Goal: Task Accomplishment & Management: Manage account settings

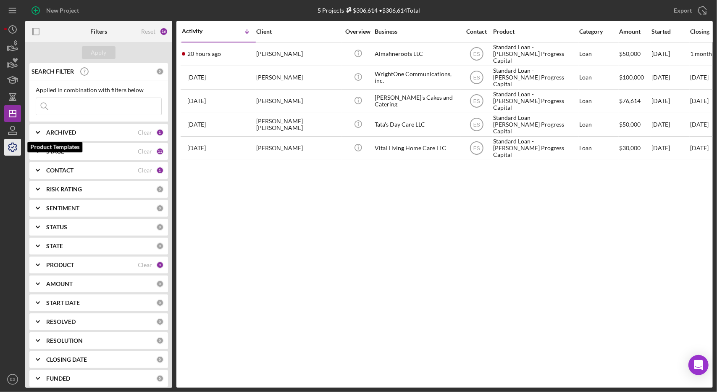
click at [10, 150] on icon "button" at bounding box center [12, 147] width 8 height 8
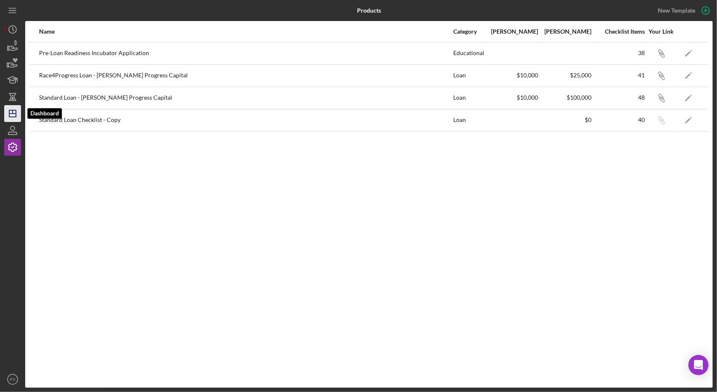
click at [11, 112] on icon "Icon/Dashboard" at bounding box center [12, 113] width 21 height 21
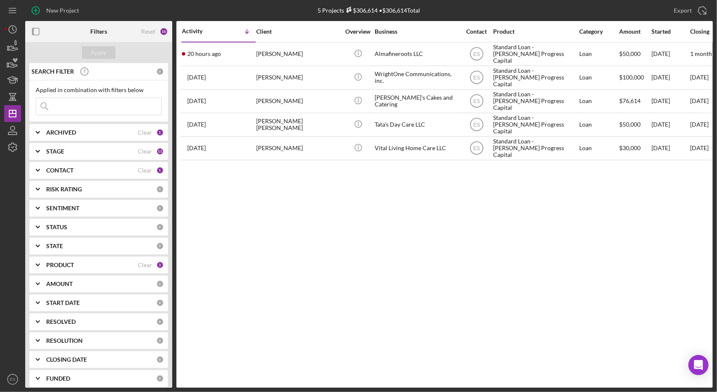
click at [298, 253] on div "Activity Icon/Table Sort Arrow Client Overview Business Contact Product Categor…" at bounding box center [444, 204] width 537 height 366
click at [702, 358] on div "Open Intercom Messenger" at bounding box center [699, 365] width 22 height 22
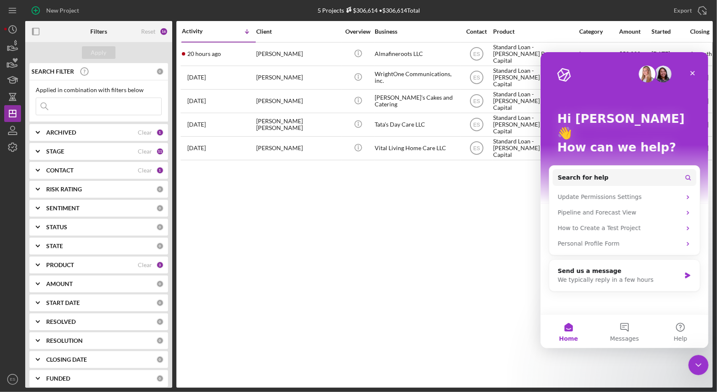
click at [477, 245] on div "Activity Icon/Table Sort Arrow Client Overview Business Contact Product Categor…" at bounding box center [444, 204] width 537 height 366
click at [703, 358] on div "Close Intercom Messenger" at bounding box center [697, 363] width 20 height 20
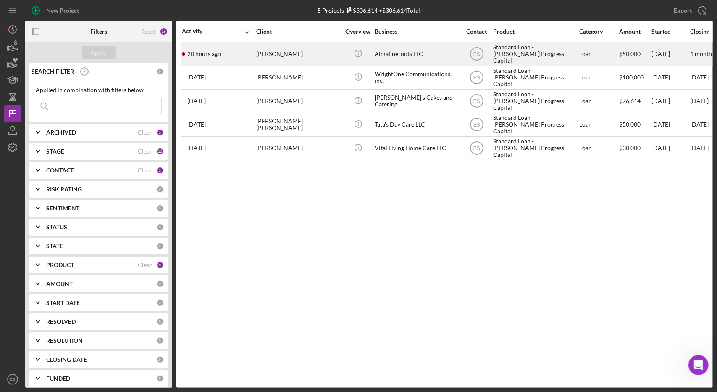
click at [556, 63] on div "Standard Loan - [PERSON_NAME] Progress Capital" at bounding box center [535, 54] width 84 height 22
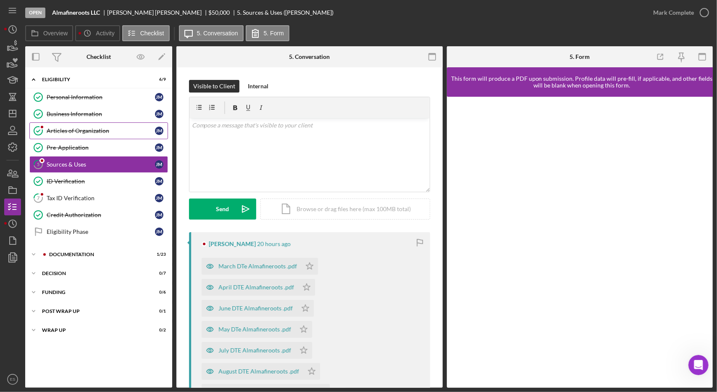
click at [85, 131] on div "Articles of Organization" at bounding box center [101, 130] width 108 height 7
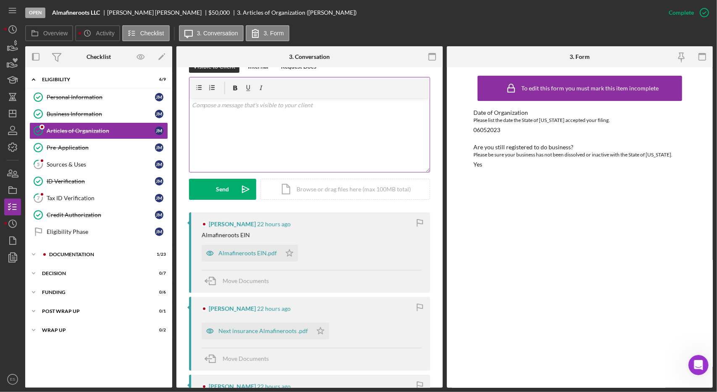
scroll to position [136, 0]
click at [246, 253] on div "Almafineroots EIN.pdf" at bounding box center [248, 252] width 58 height 7
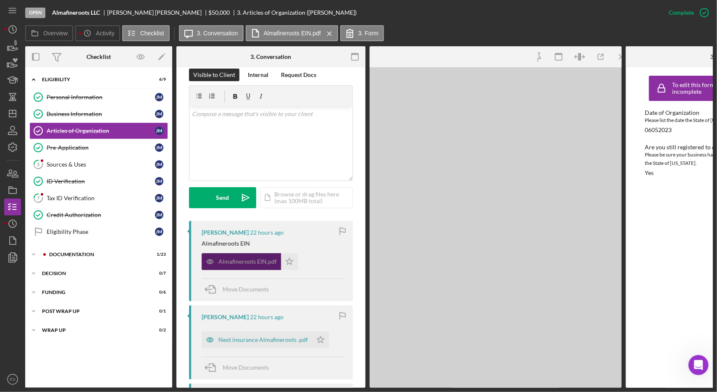
scroll to position [145, 0]
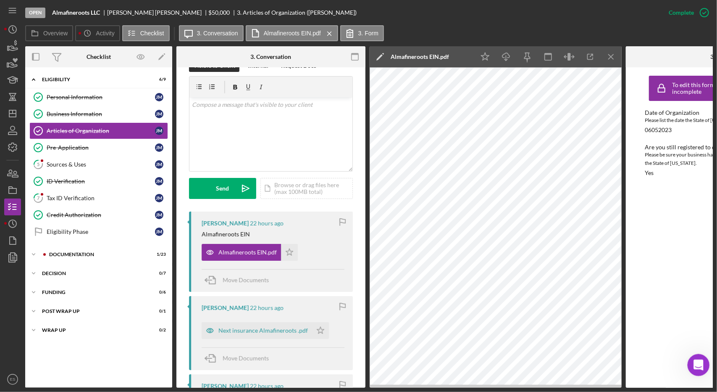
click at [704, 369] on div "Open Intercom Messenger" at bounding box center [698, 364] width 28 height 28
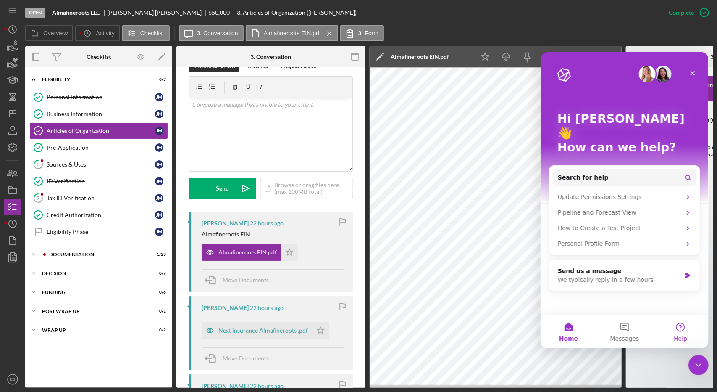
click at [681, 325] on button "Help" at bounding box center [681, 331] width 56 height 34
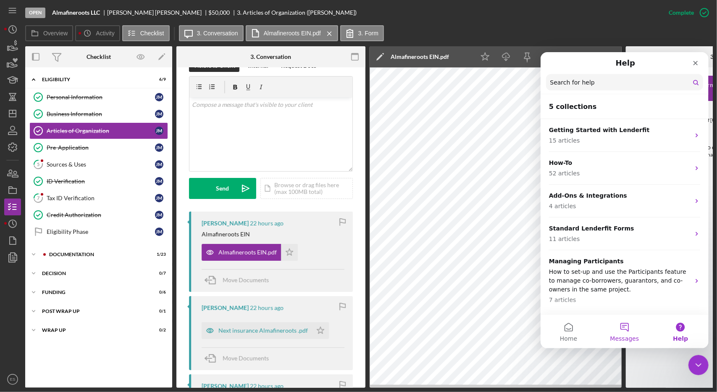
click at [624, 340] on span "Messages" at bounding box center [624, 338] width 29 height 6
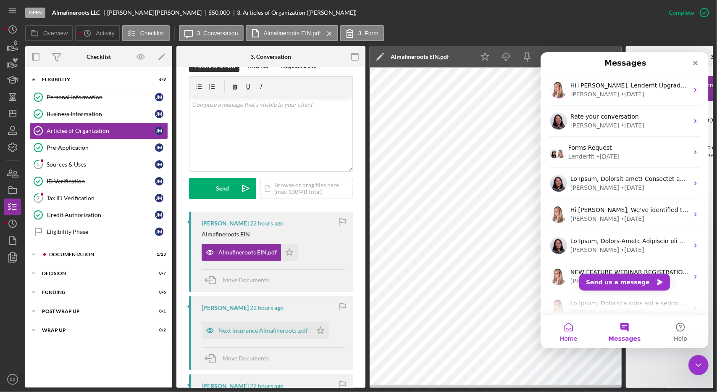
click at [565, 335] on span "Home" at bounding box center [568, 338] width 17 height 6
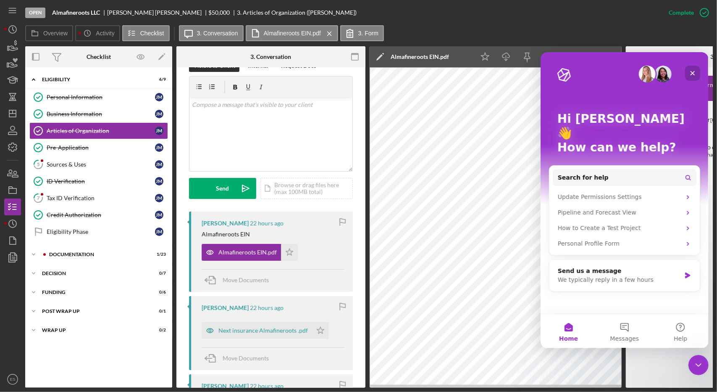
click at [687, 74] on div "Close" at bounding box center [692, 72] width 15 height 15
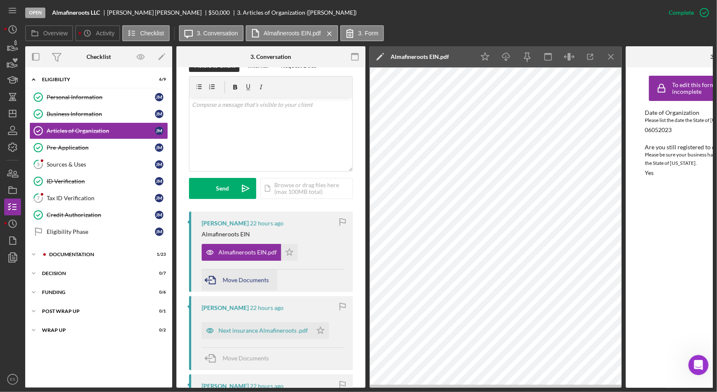
click at [247, 281] on span "Move Documents" at bounding box center [246, 279] width 46 height 7
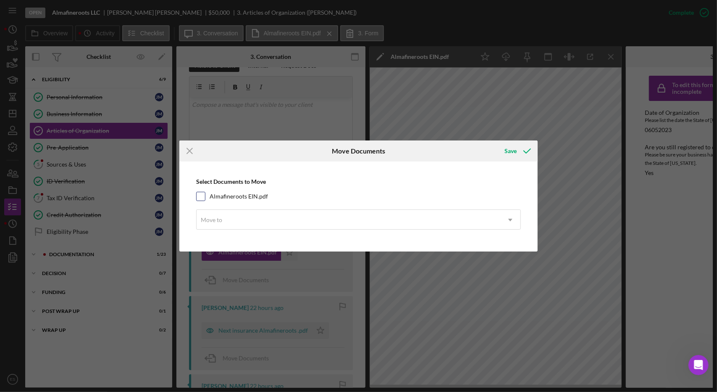
click at [200, 195] on input "Almafineroots EIN.pdf" at bounding box center [201, 196] width 8 height 8
checkbox input "true"
click at [252, 221] on div "Move to" at bounding box center [349, 219] width 304 height 19
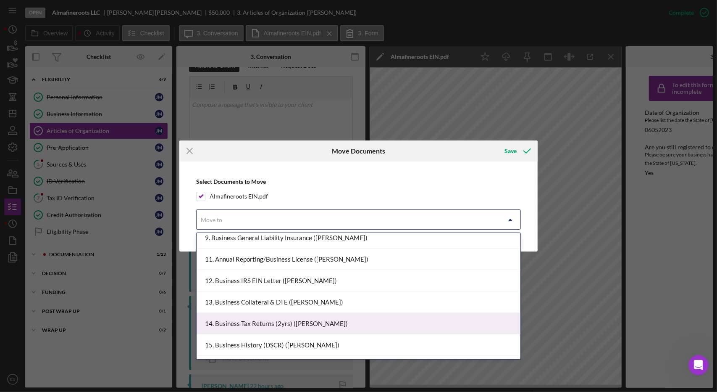
scroll to position [154, 0]
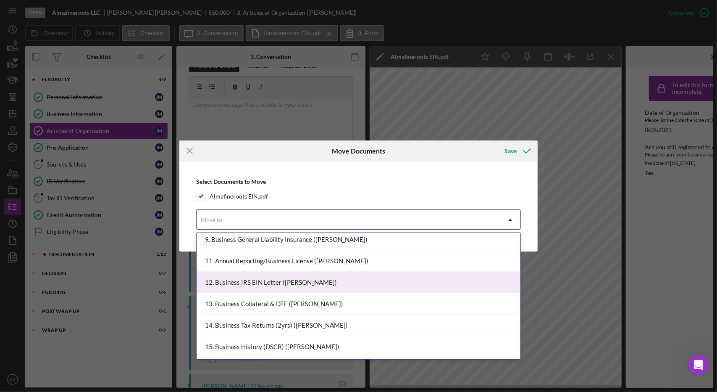
click at [253, 283] on div "12. Business IRS EIN Letter ([PERSON_NAME])" at bounding box center [359, 281] width 324 height 21
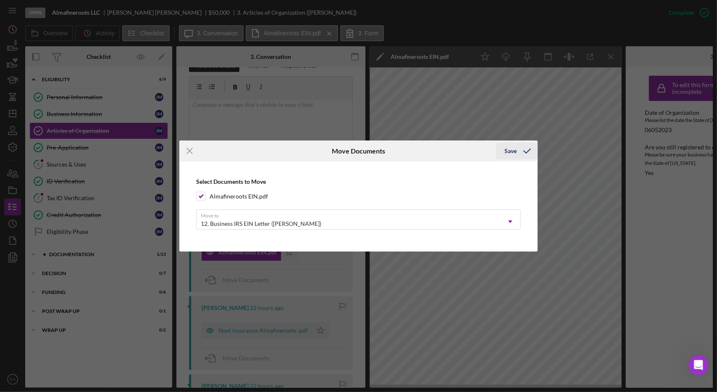
click at [524, 157] on icon "submit" at bounding box center [527, 150] width 21 height 21
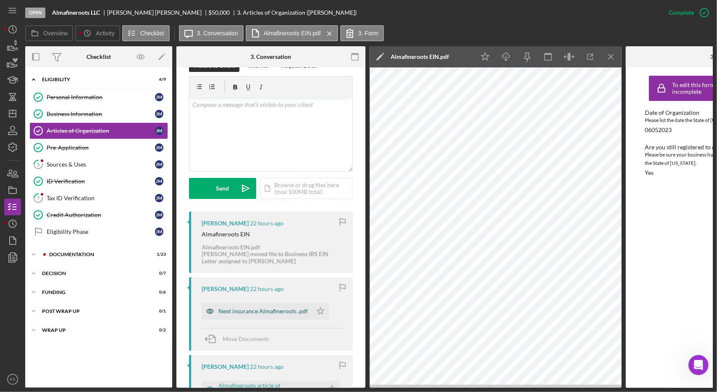
click at [255, 313] on div "Next insurance Almafineroots .pdf" at bounding box center [264, 311] width 90 height 7
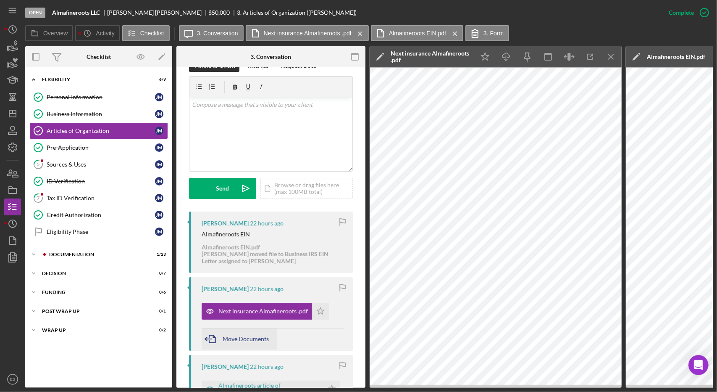
click at [245, 339] on span "Move Documents" at bounding box center [246, 338] width 46 height 7
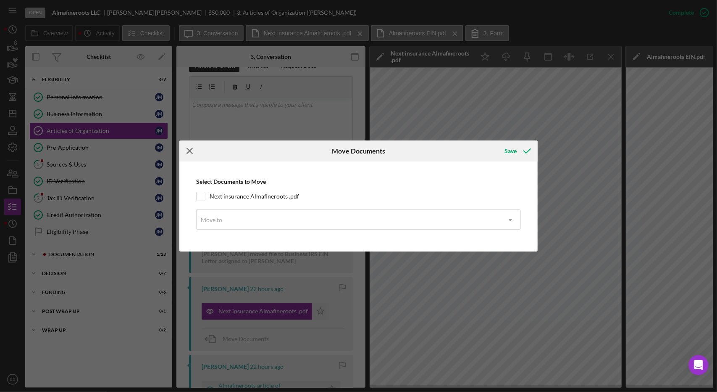
click at [184, 153] on icon "Icon/Menu Close" at bounding box center [189, 150] width 21 height 21
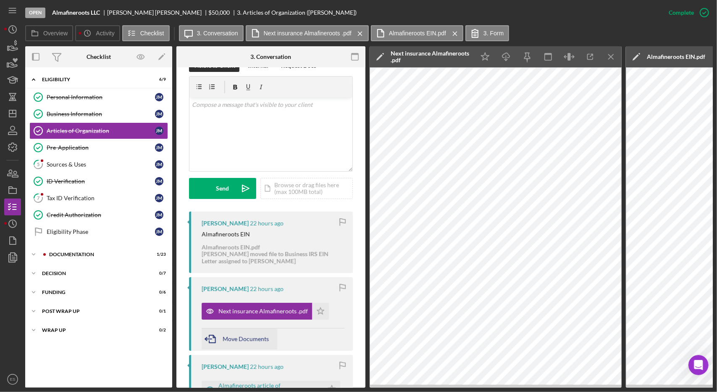
click at [238, 338] on span "Move Documents" at bounding box center [246, 338] width 46 height 7
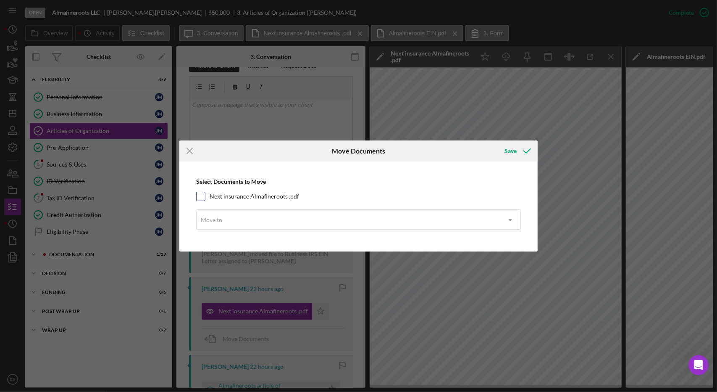
click at [197, 195] on input "Next insurance Almafineroots .pdf" at bounding box center [201, 196] width 8 height 8
checkbox input "true"
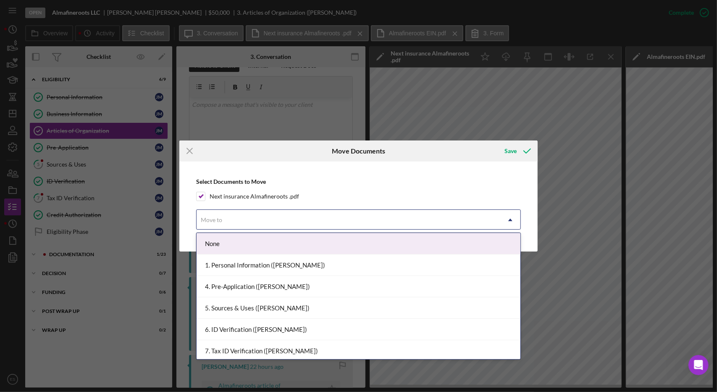
click at [254, 215] on div "Move to" at bounding box center [349, 219] width 304 height 19
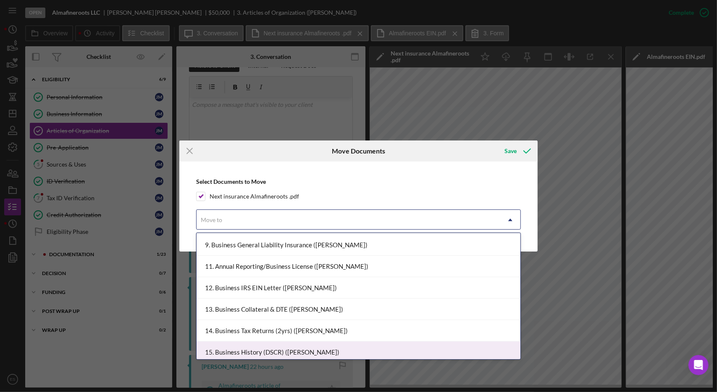
scroll to position [135, 0]
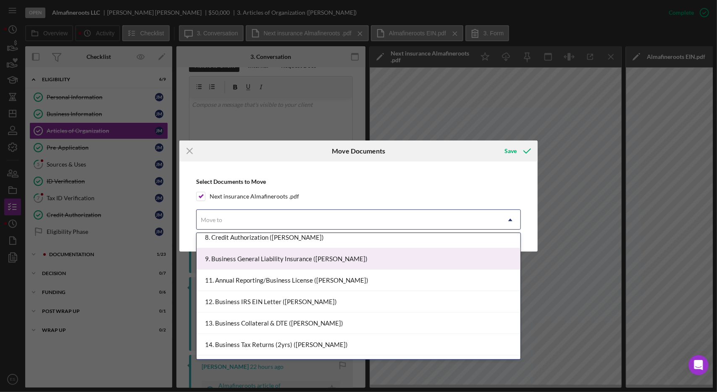
click at [284, 260] on div "9. Business General Liability Insurance ([PERSON_NAME])" at bounding box center [359, 258] width 324 height 21
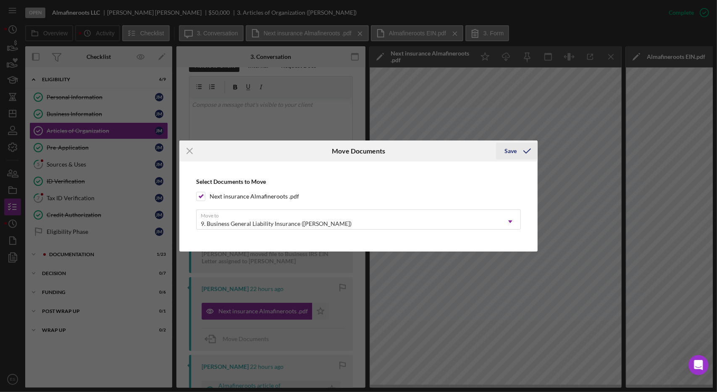
click at [518, 157] on icon "submit" at bounding box center [527, 150] width 21 height 21
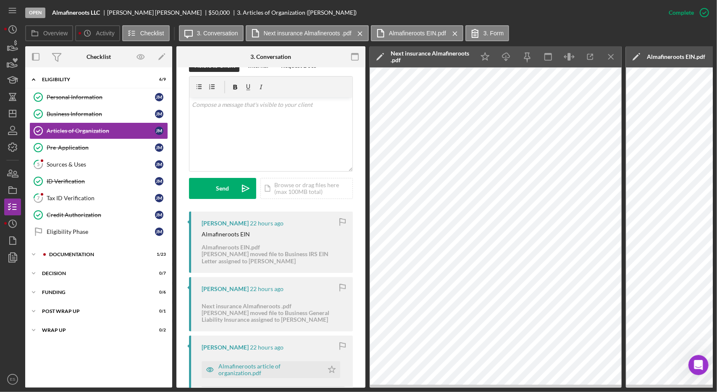
scroll to position [267, 0]
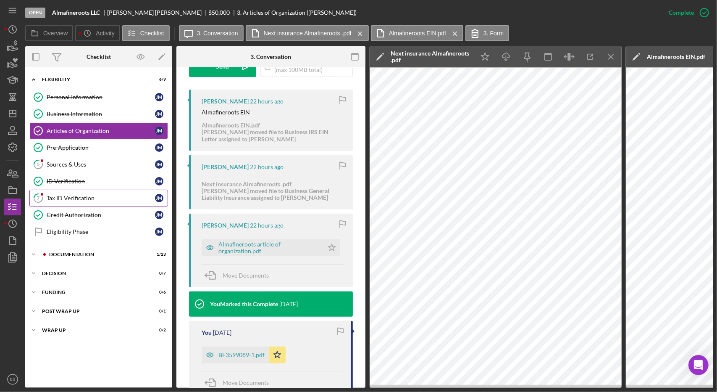
click at [95, 200] on link "7 Tax ID Verification [PERSON_NAME]" at bounding box center [98, 198] width 139 height 17
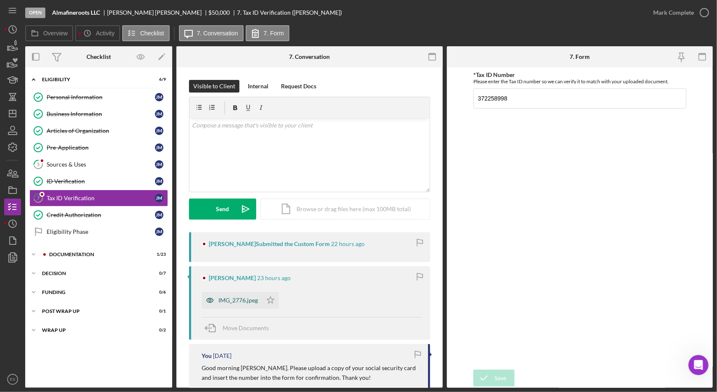
click at [242, 299] on div "IMG_2776.jpeg" at bounding box center [238, 300] width 39 height 7
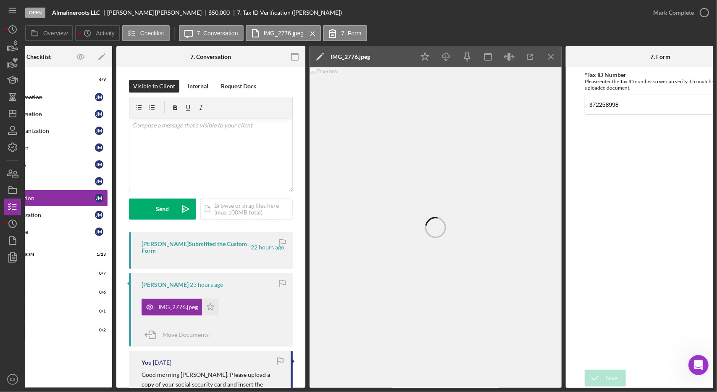
scroll to position [0, 63]
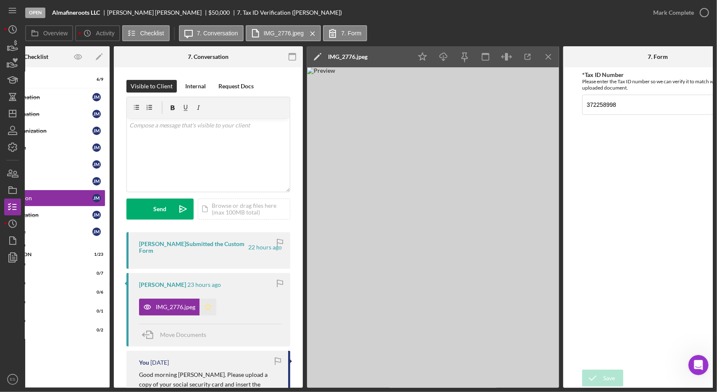
click at [206, 306] on icon "Icon/Star" at bounding box center [208, 306] width 17 height 17
click at [667, 15] on div "Mark Complete" at bounding box center [673, 12] width 41 height 17
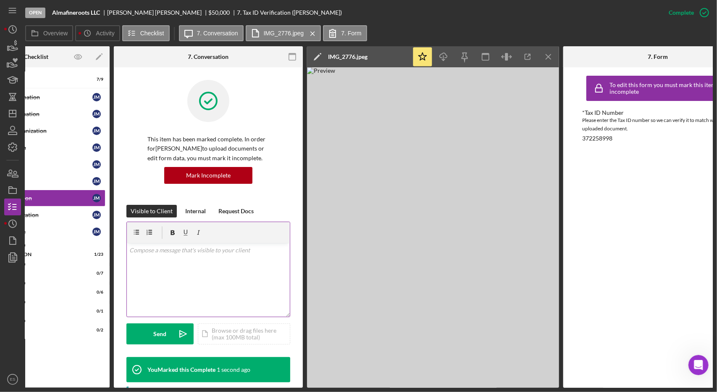
scroll to position [0, 0]
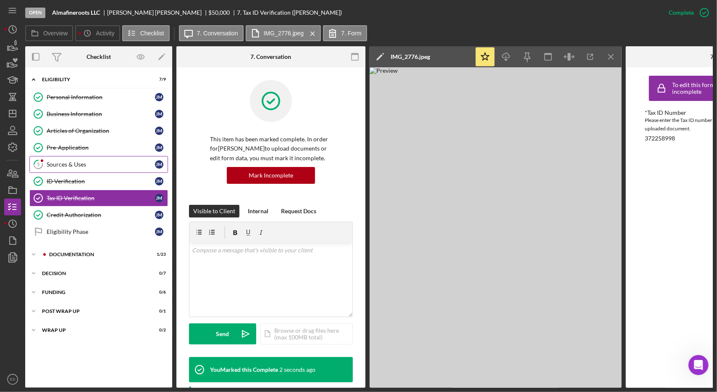
click at [82, 164] on div "Sources & Uses" at bounding box center [101, 164] width 108 height 7
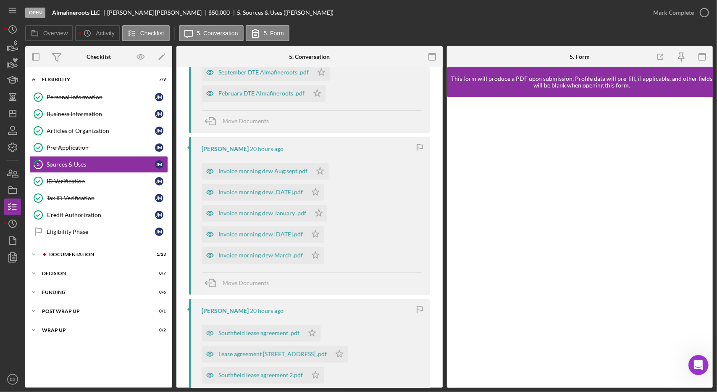
scroll to position [319, 0]
click at [254, 258] on div "Invoice morning dew March .pdf" at bounding box center [261, 255] width 84 height 7
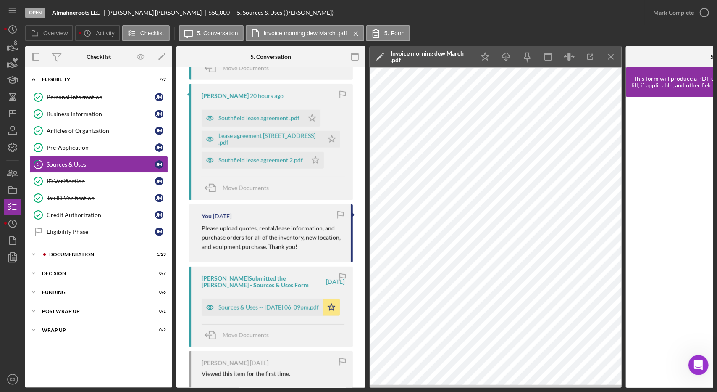
scroll to position [535, 0]
click at [276, 314] on div "[PERSON_NAME] Submitted the [PERSON_NAME] - Sources & Uses Form [DATE] Sources …" at bounding box center [271, 306] width 164 height 80
click at [273, 310] on div "Sources & Uses -- [DATE] 06_09pm.pdf" at bounding box center [269, 306] width 100 height 7
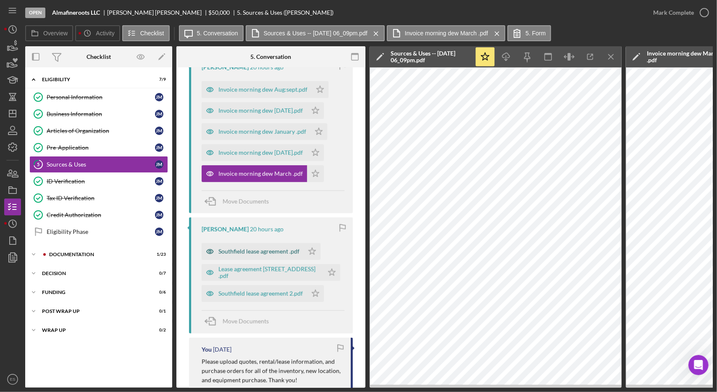
scroll to position [400, 0]
click at [267, 156] on div "Invoice morning dew [DATE].pdf" at bounding box center [254, 153] width 105 height 17
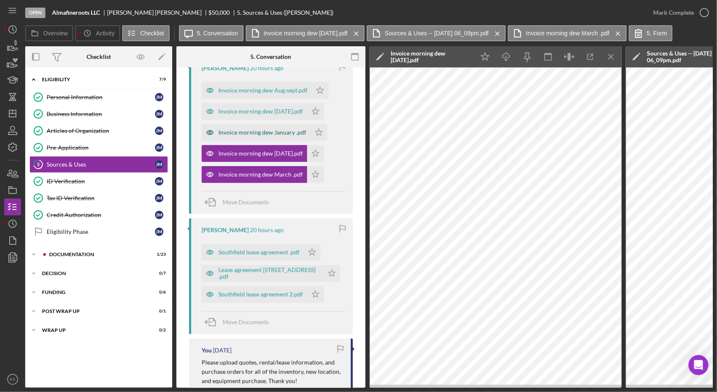
click at [274, 133] on div "Invoice morning dew January .pdf" at bounding box center [263, 132] width 88 height 7
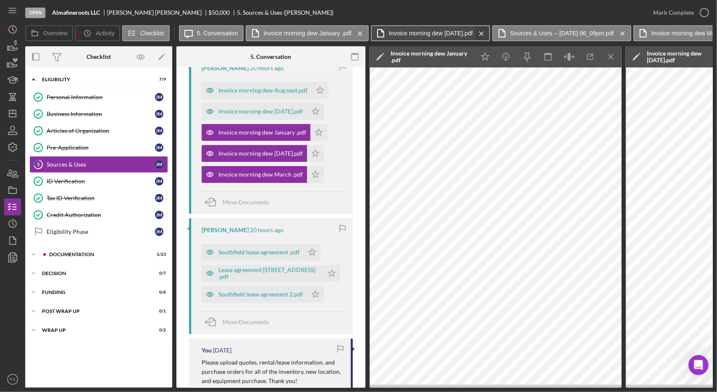
click at [484, 32] on icon "Icon/Menu Close" at bounding box center [481, 33] width 15 height 21
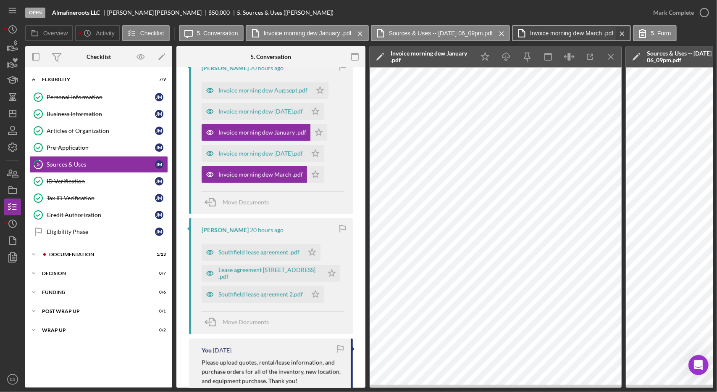
click at [630, 32] on icon "Icon/Menu Close" at bounding box center [622, 33] width 15 height 21
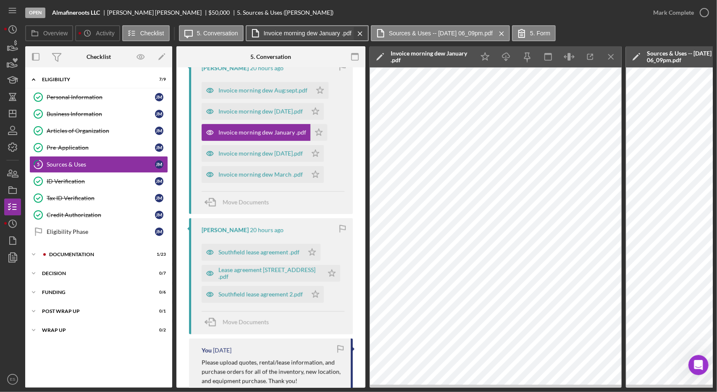
click at [361, 35] on icon "Icon/Menu Close" at bounding box center [360, 33] width 15 height 21
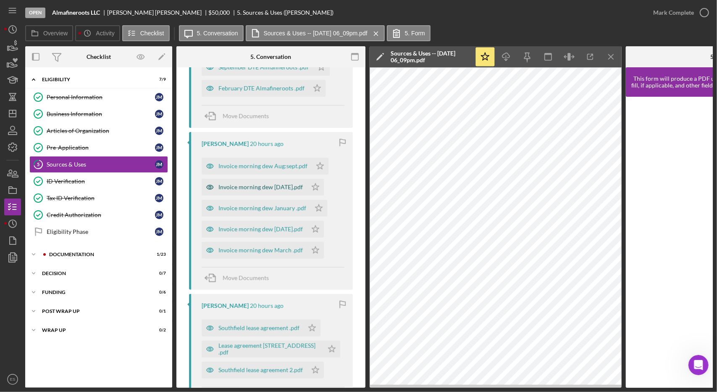
scroll to position [315, 0]
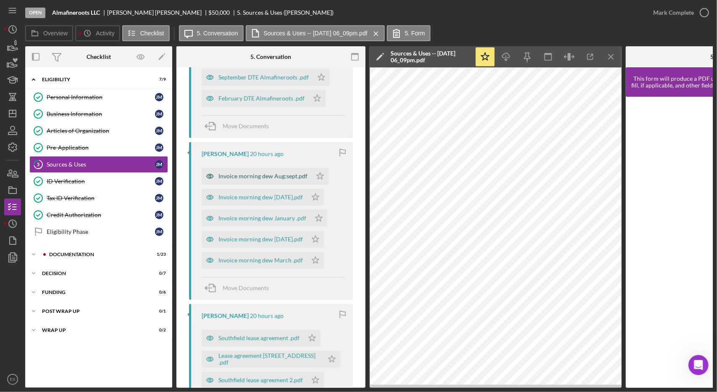
click at [280, 175] on div "Invoice morning dew Aug:sept.pdf" at bounding box center [263, 176] width 89 height 7
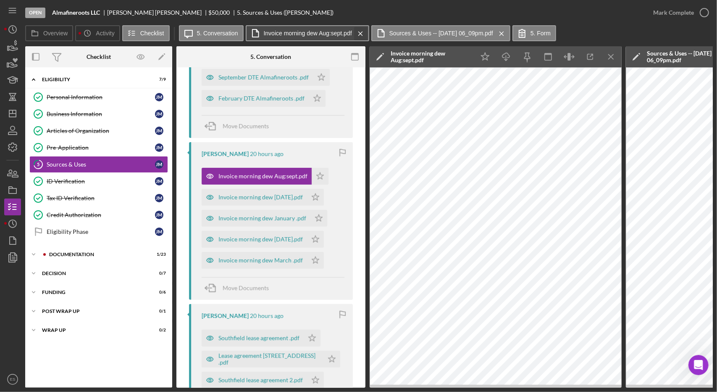
click at [356, 34] on icon "Icon/Menu Close" at bounding box center [360, 33] width 15 height 21
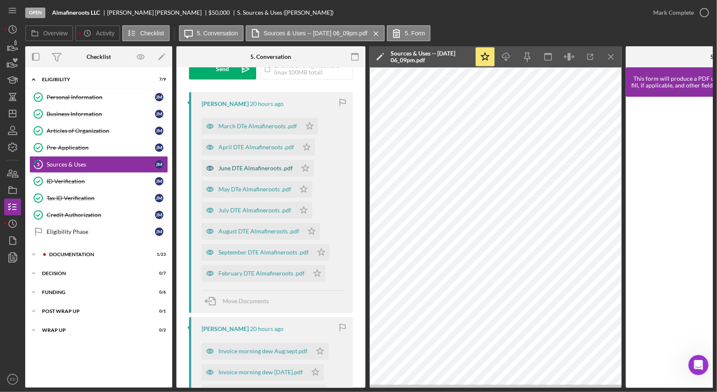
scroll to position [139, 0]
click at [243, 160] on div "June DTE Almafineroots .pdf Icon/Star" at bounding box center [260, 167] width 116 height 21
click at [241, 169] on div "June DTE Almafineroots .pdf" at bounding box center [256, 169] width 74 height 7
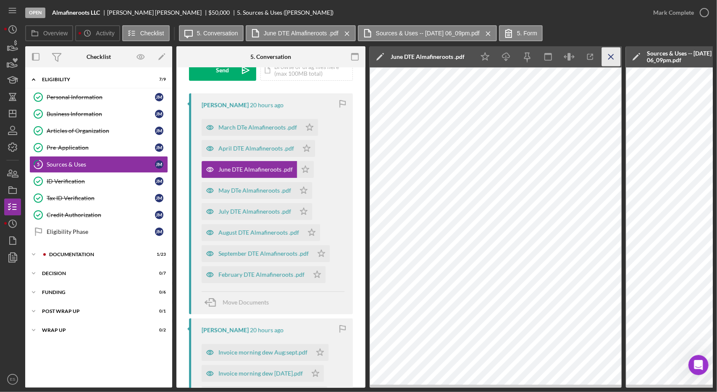
click at [612, 55] on icon "Icon/Menu Close" at bounding box center [611, 56] width 19 height 19
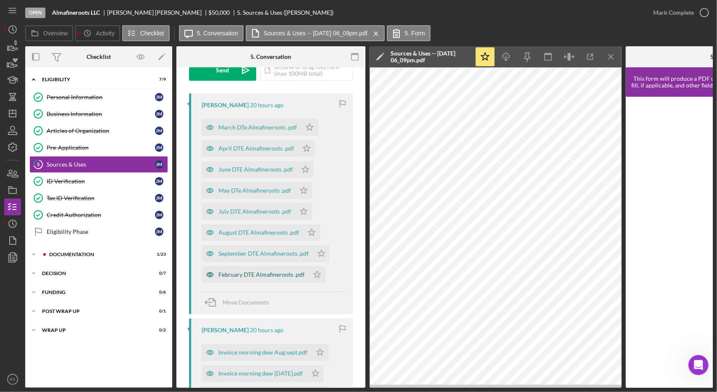
click at [286, 275] on div "February DTE Almafineroots .pdf" at bounding box center [262, 274] width 86 height 7
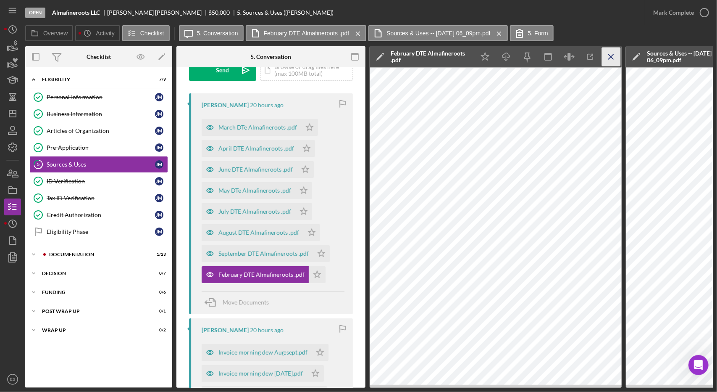
click at [611, 54] on icon "Icon/Menu Close" at bounding box center [611, 56] width 19 height 19
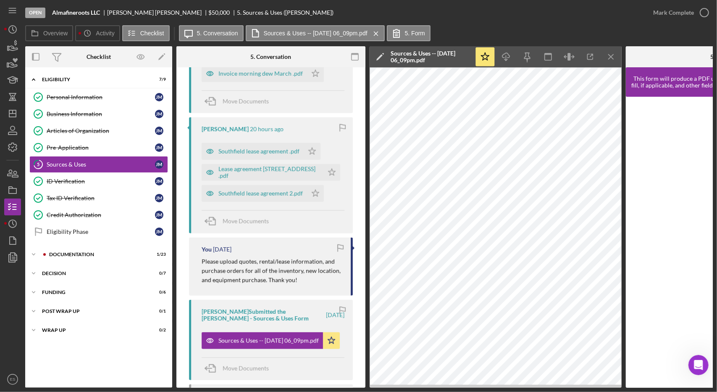
scroll to position [482, 0]
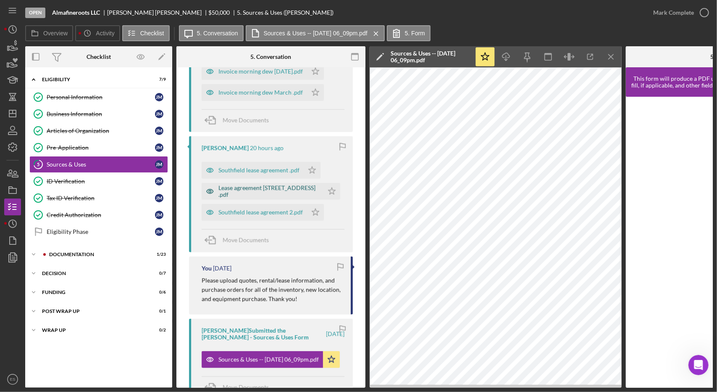
click at [253, 192] on div "Lease agreement [STREET_ADDRESS] .pdf" at bounding box center [269, 190] width 101 height 13
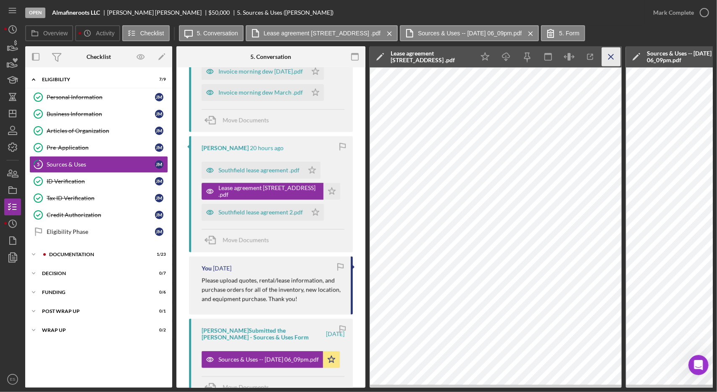
click at [609, 63] on icon "Icon/Menu Close" at bounding box center [611, 56] width 19 height 19
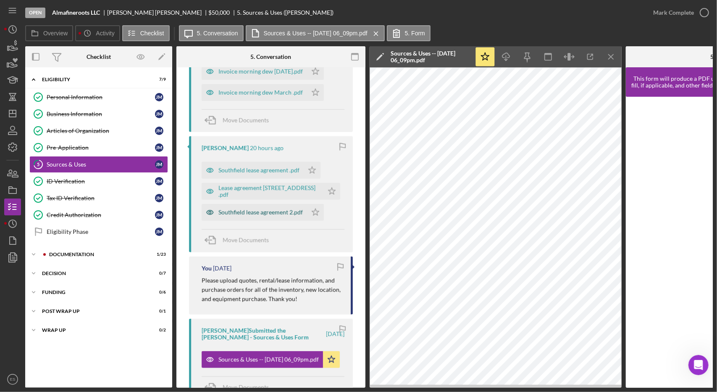
click at [270, 210] on div "Southfield lease agreement 2.pdf" at bounding box center [261, 212] width 84 height 7
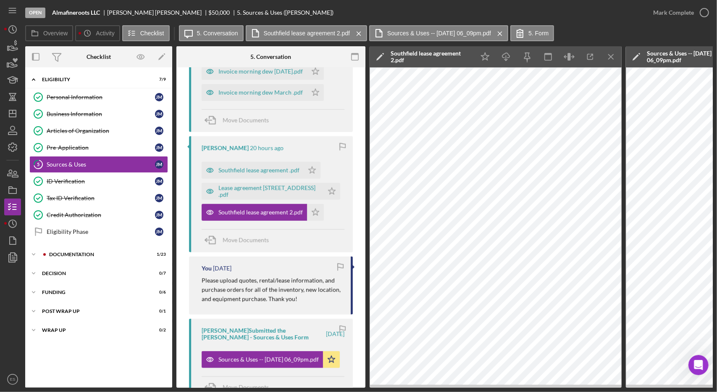
click at [257, 159] on div "Southfield lease agreement .pdf Icon/Star" at bounding box center [263, 168] width 123 height 21
click at [256, 167] on div "Southfield lease agreement .pdf" at bounding box center [259, 170] width 81 height 7
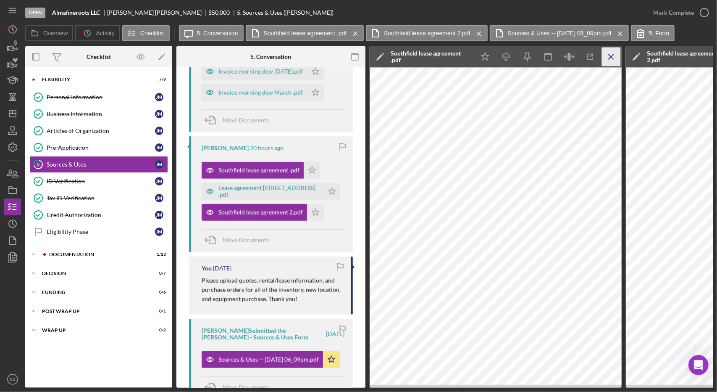
click at [619, 58] on icon "Icon/Menu Close" at bounding box center [611, 56] width 19 height 19
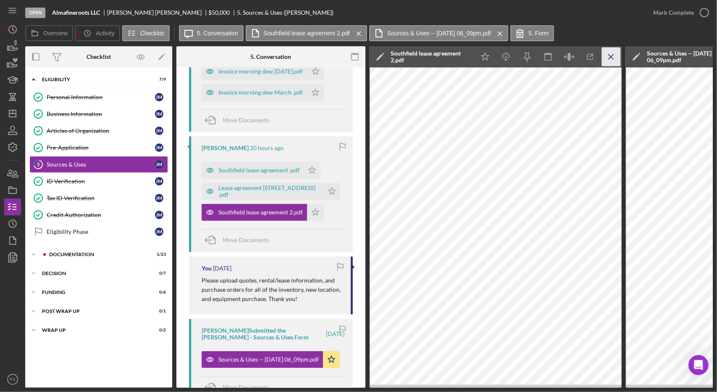
click at [615, 57] on icon "Icon/Menu Close" at bounding box center [611, 56] width 19 height 19
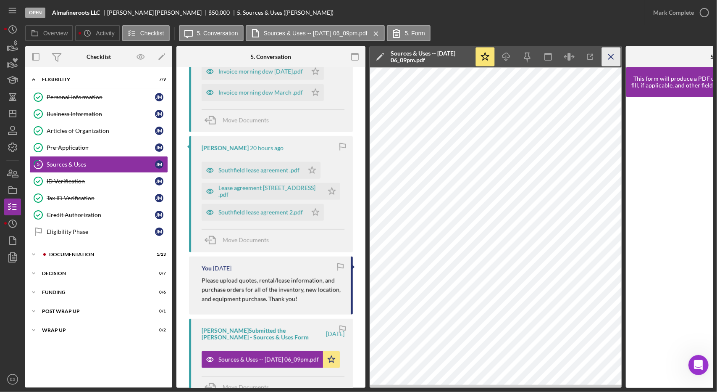
click at [615, 57] on icon "Icon/Menu Close" at bounding box center [611, 56] width 19 height 19
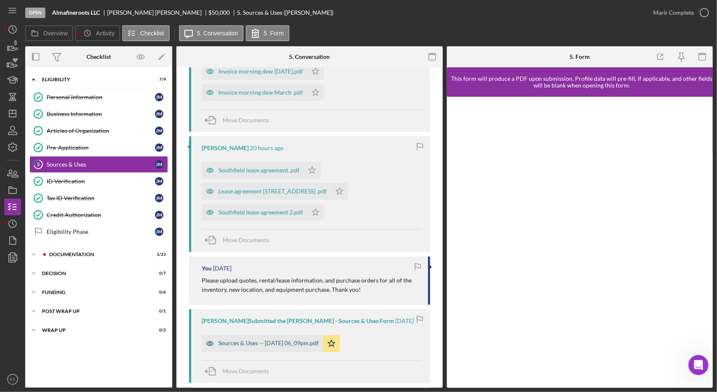
click at [261, 342] on div "Sources & Uses -- [DATE] 06_09pm.pdf" at bounding box center [269, 343] width 100 height 7
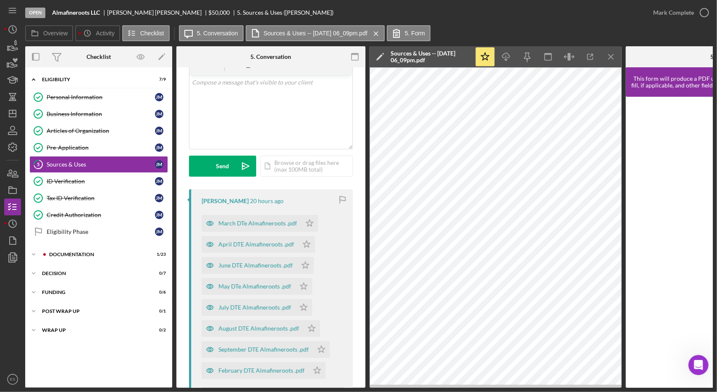
scroll to position [34, 0]
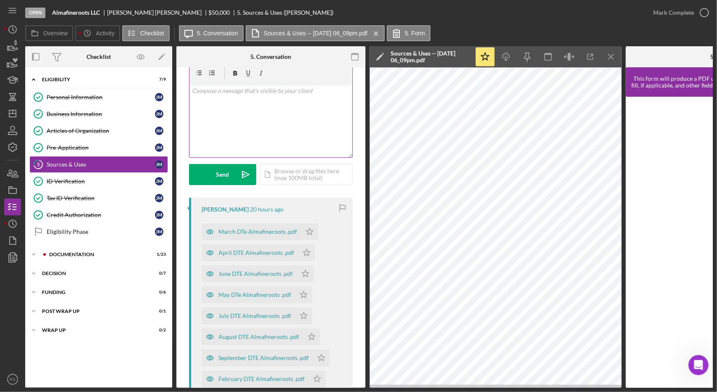
click at [248, 127] on div "v Color teal Color pink Remove color Add row above Add row below Add column bef…" at bounding box center [271, 121] width 163 height 74
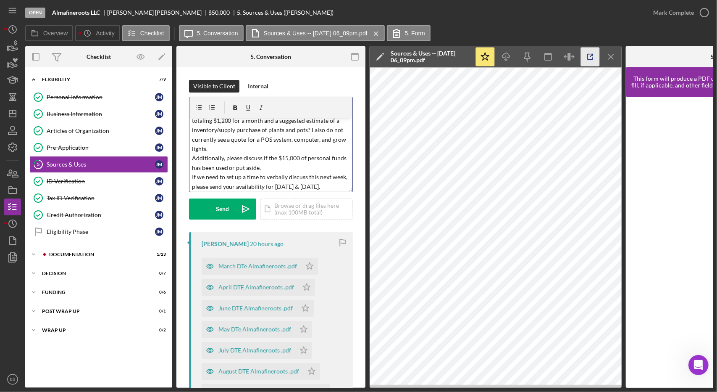
scroll to position [42, 0]
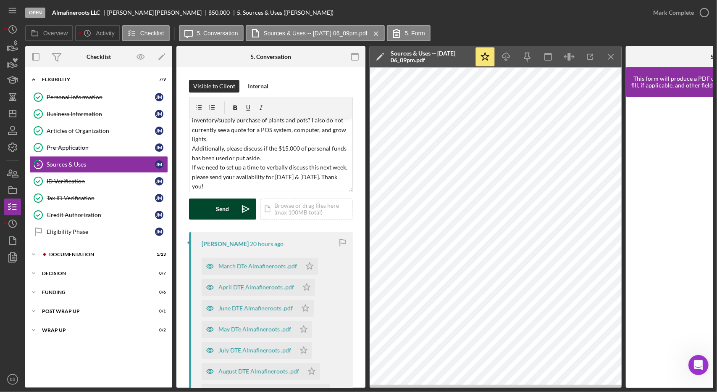
click at [247, 208] on icon "Icon/icon-invite-send" at bounding box center [245, 208] width 21 height 21
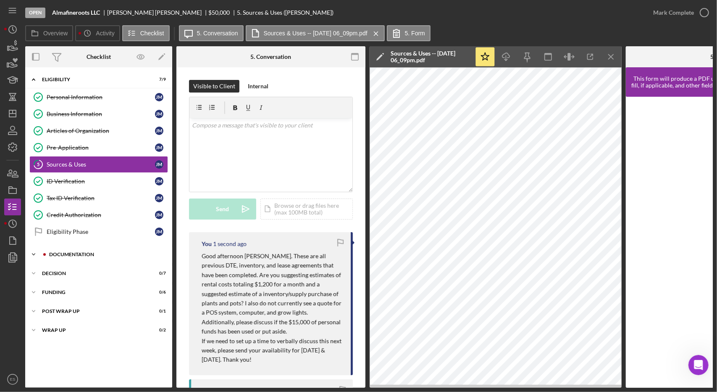
click at [66, 252] on div "Documentation" at bounding box center [105, 254] width 113 height 5
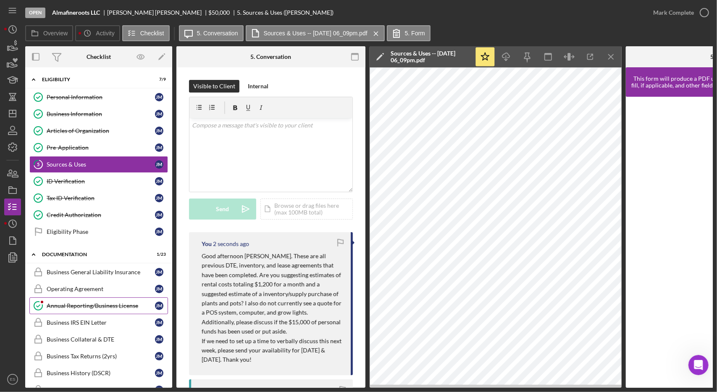
click at [97, 303] on div "Annual Reporting/Business License" at bounding box center [101, 305] width 108 height 7
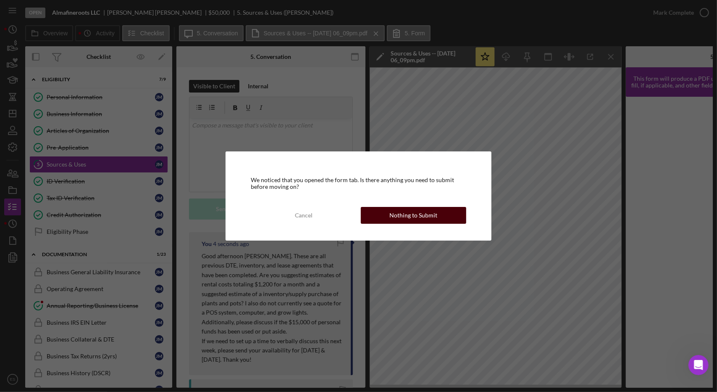
click at [380, 218] on button "Nothing to Submit" at bounding box center [413, 215] width 105 height 17
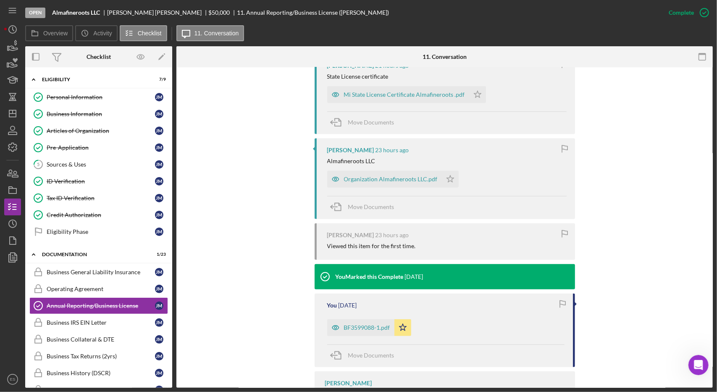
scroll to position [335, 0]
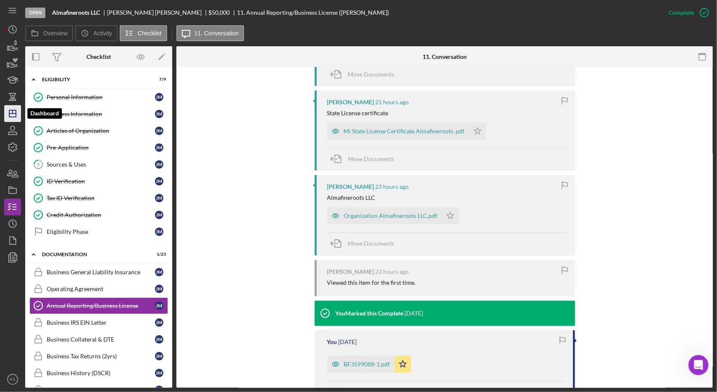
click at [11, 118] on icon "Icon/Dashboard" at bounding box center [12, 113] width 21 height 21
